Goal: Task Accomplishment & Management: Complete application form

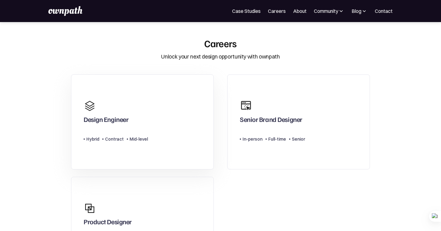
click at [152, 117] on link "Design Engineer Type Level Hybrid Contract Mid-level" at bounding box center [142, 121] width 143 height 95
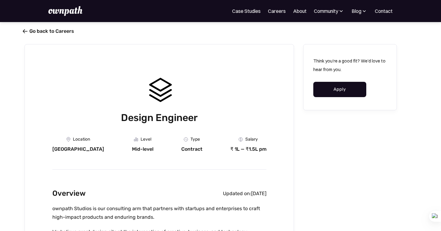
click at [23, 31] on span "" at bounding box center [25, 31] width 5 height 6
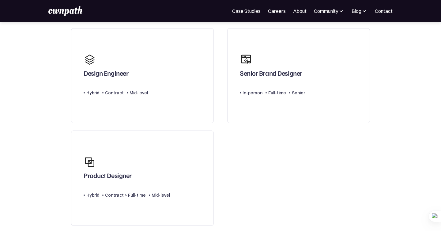
scroll to position [61, 0]
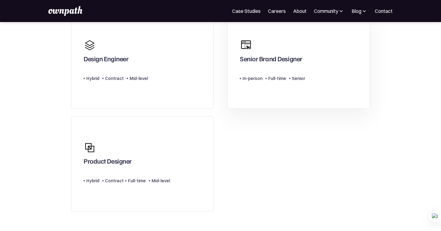
click at [268, 70] on div "Type Level In-person Full-time Senior" at bounding box center [272, 76] width 65 height 12
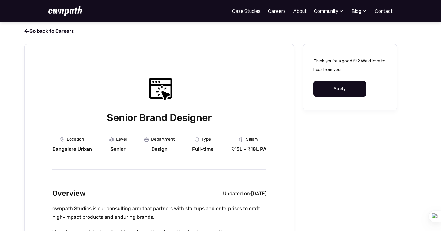
click at [340, 88] on link "Apply" at bounding box center [339, 88] width 53 height 15
click at [69, 11] on img at bounding box center [65, 11] width 34 height 10
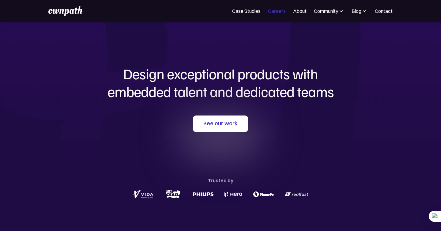
click at [282, 11] on link "Careers" at bounding box center [277, 10] width 18 height 7
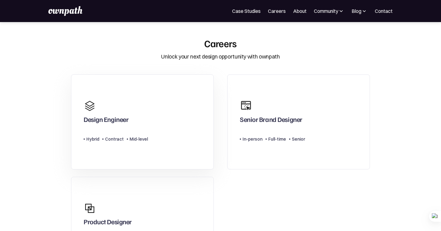
click at [187, 112] on link "Design Engineer Type Level Hybrid Contract Mid-level" at bounding box center [142, 121] width 143 height 95
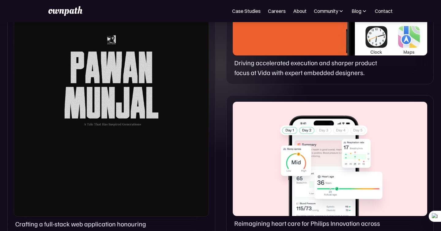
scroll to position [409, 0]
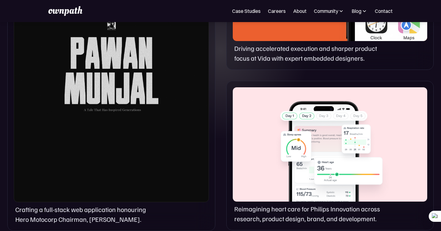
click at [108, 79] on div at bounding box center [111, 64] width 195 height 275
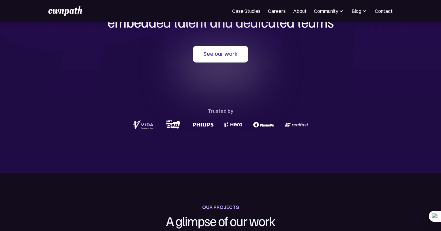
scroll to position [0, 0]
